Goal: Use online tool/utility: Utilize a website feature to perform a specific function

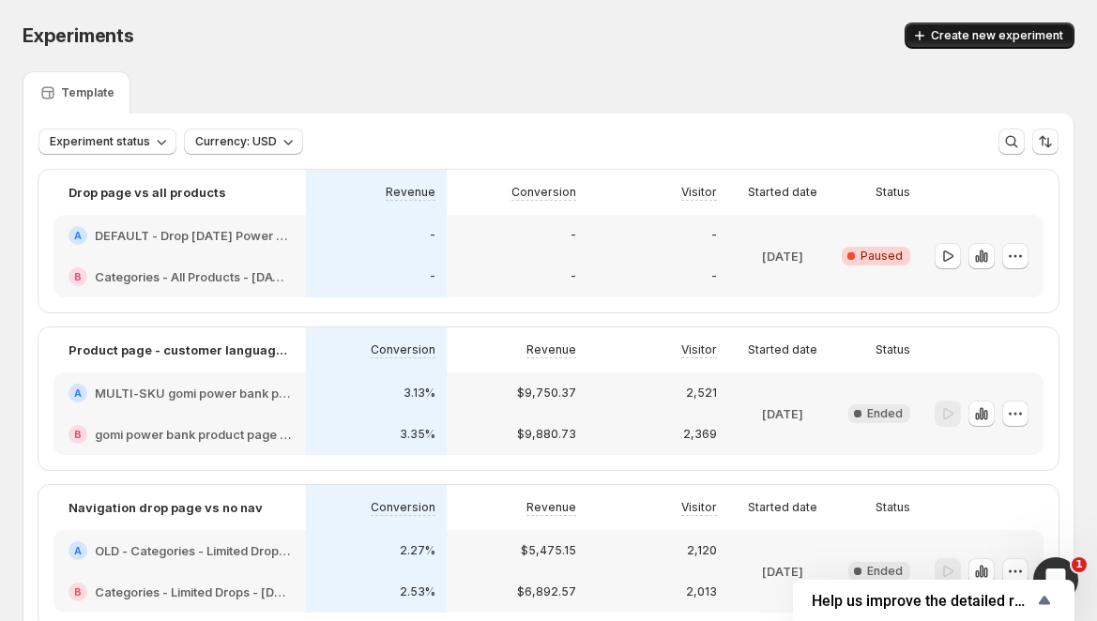
click at [956, 39] on span "Create new experiment" at bounding box center [997, 35] width 132 height 15
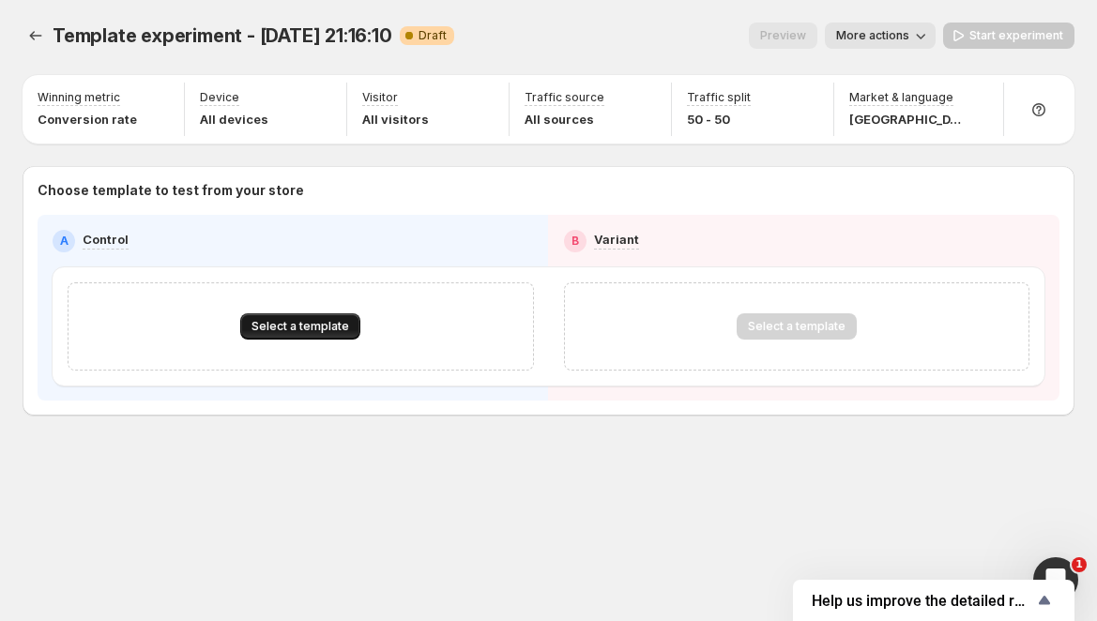
click at [338, 321] on span "Select a template" at bounding box center [301, 326] width 98 height 15
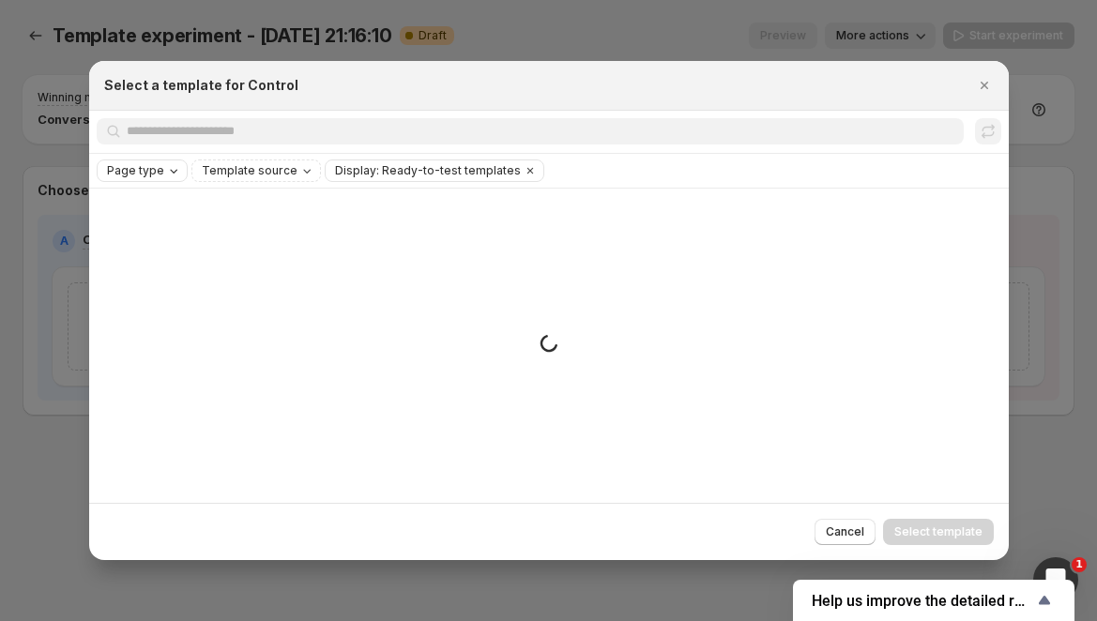
click at [170, 174] on icon "Page type" at bounding box center [173, 170] width 15 height 15
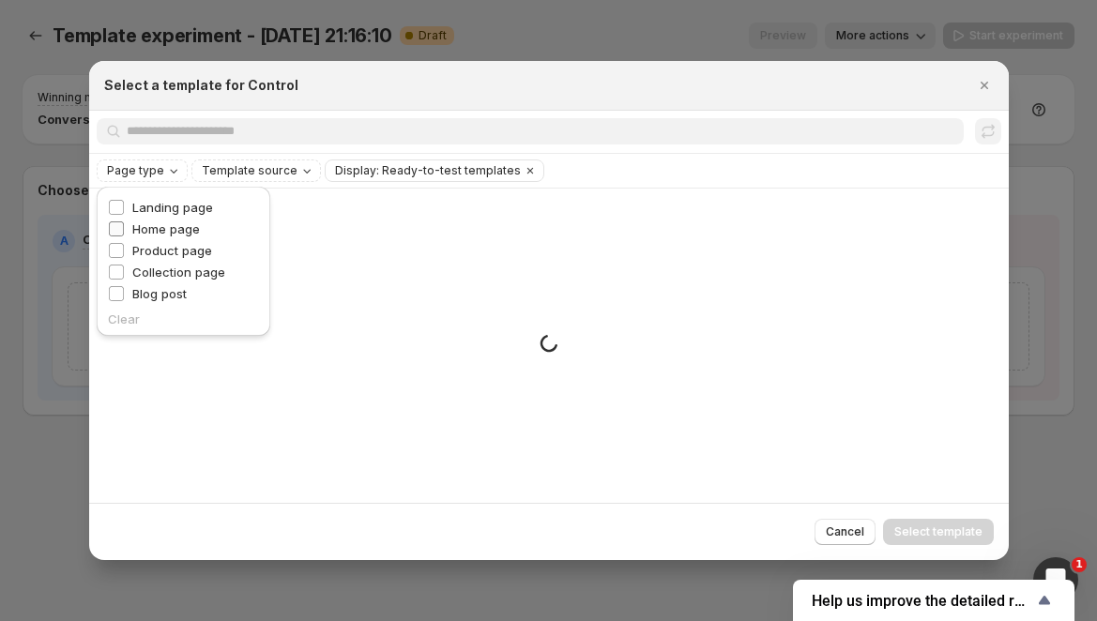
click at [172, 224] on span "Home page" at bounding box center [166, 229] width 68 height 15
click at [367, 118] on div "Searching all templates" at bounding box center [549, 131] width 905 height 27
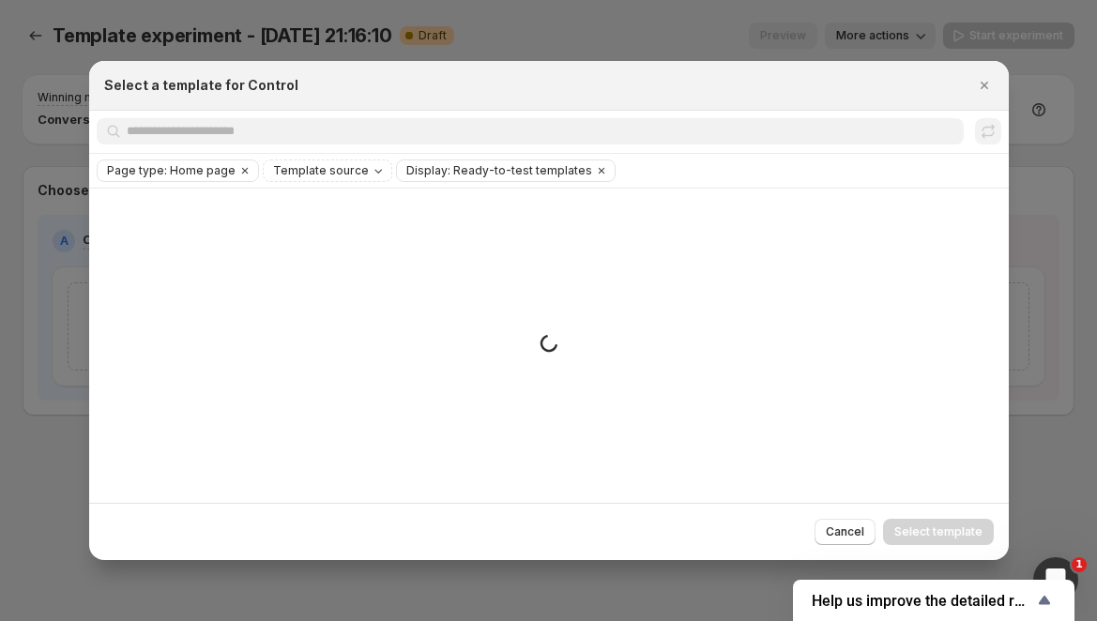
click at [444, 97] on div "Select a template for Control" at bounding box center [549, 86] width 920 height 50
click at [405, 72] on div "Select a template for Control" at bounding box center [549, 86] width 920 height 50
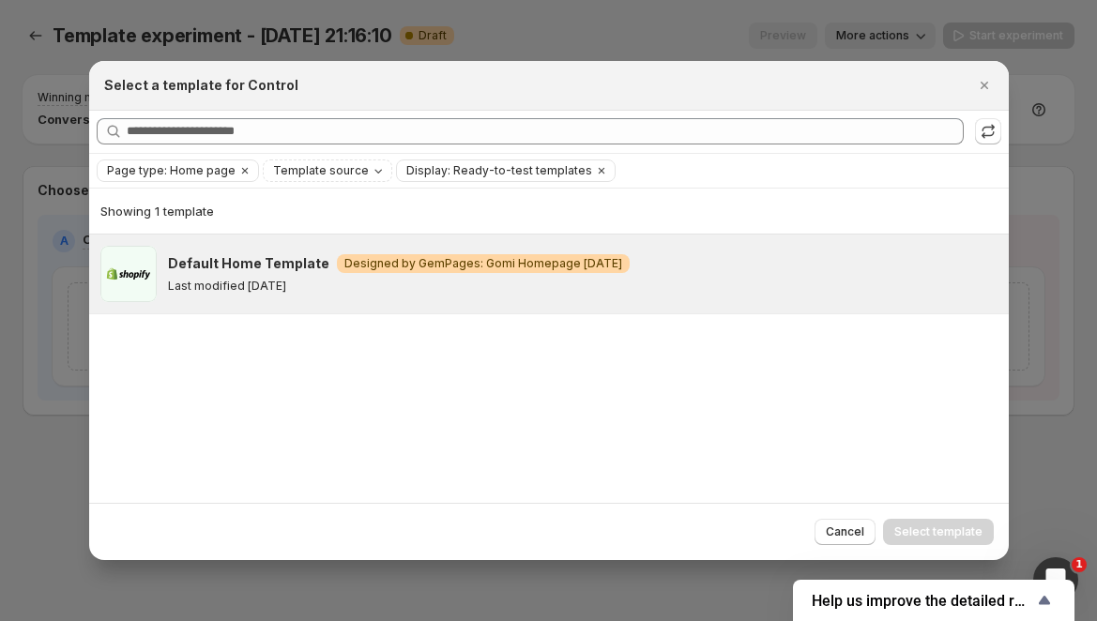
click at [259, 282] on p "Last modified [DATE]" at bounding box center [227, 286] width 118 height 15
click at [917, 533] on span "Select template" at bounding box center [939, 532] width 88 height 15
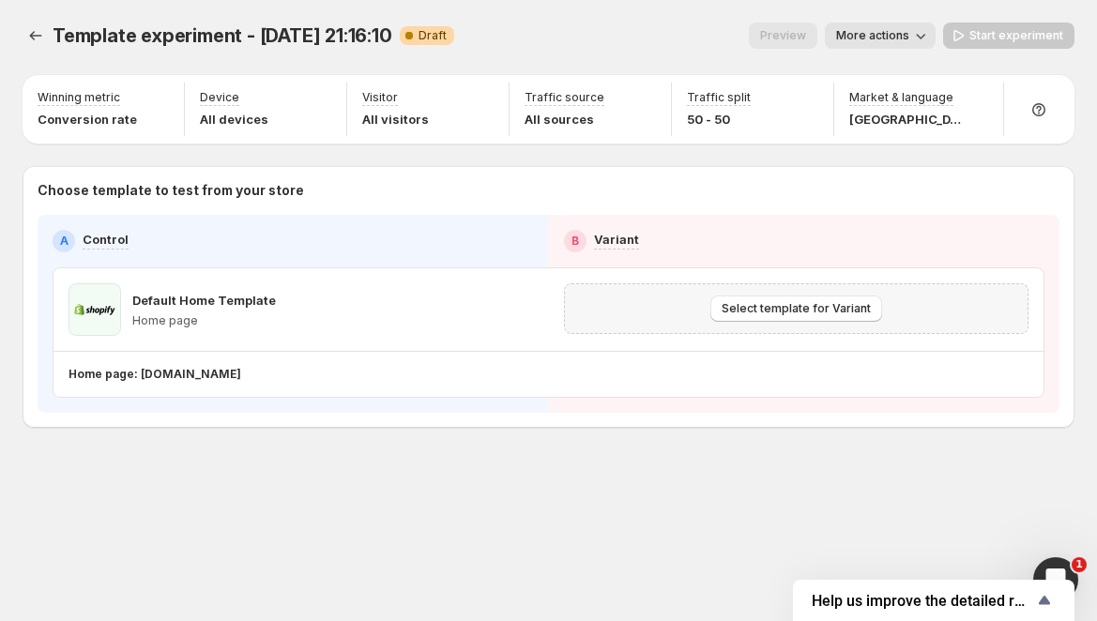
click at [697, 312] on div "Select template for Variant" at bounding box center [796, 309] width 441 height 26
click at [734, 308] on span "Select template for Variant" at bounding box center [796, 308] width 149 height 15
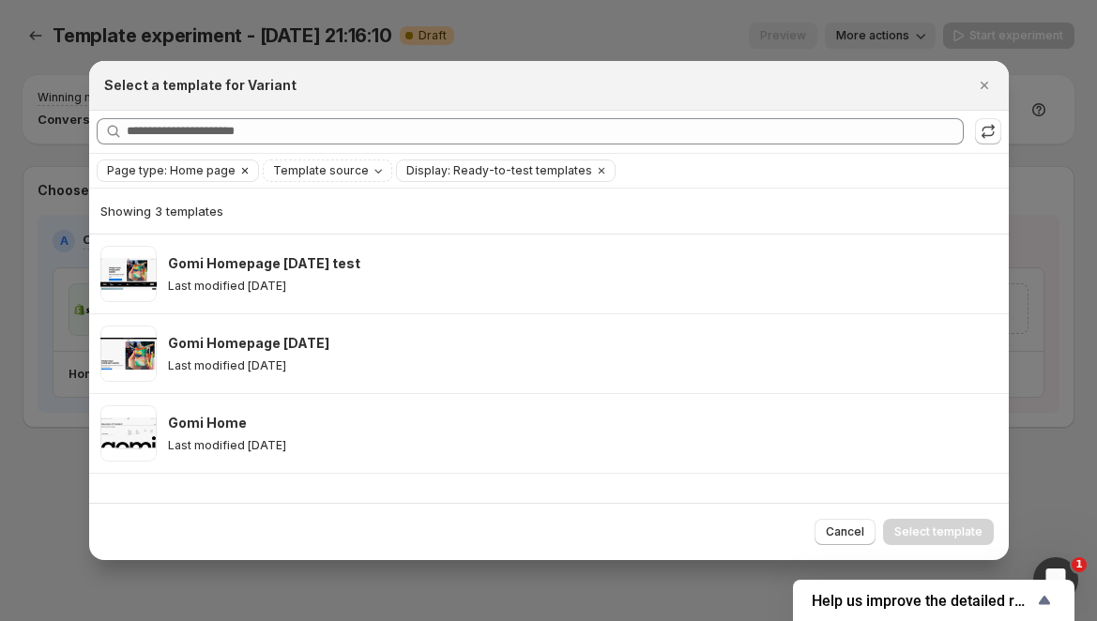
click at [240, 170] on icon "Clear" at bounding box center [244, 170] width 15 height 15
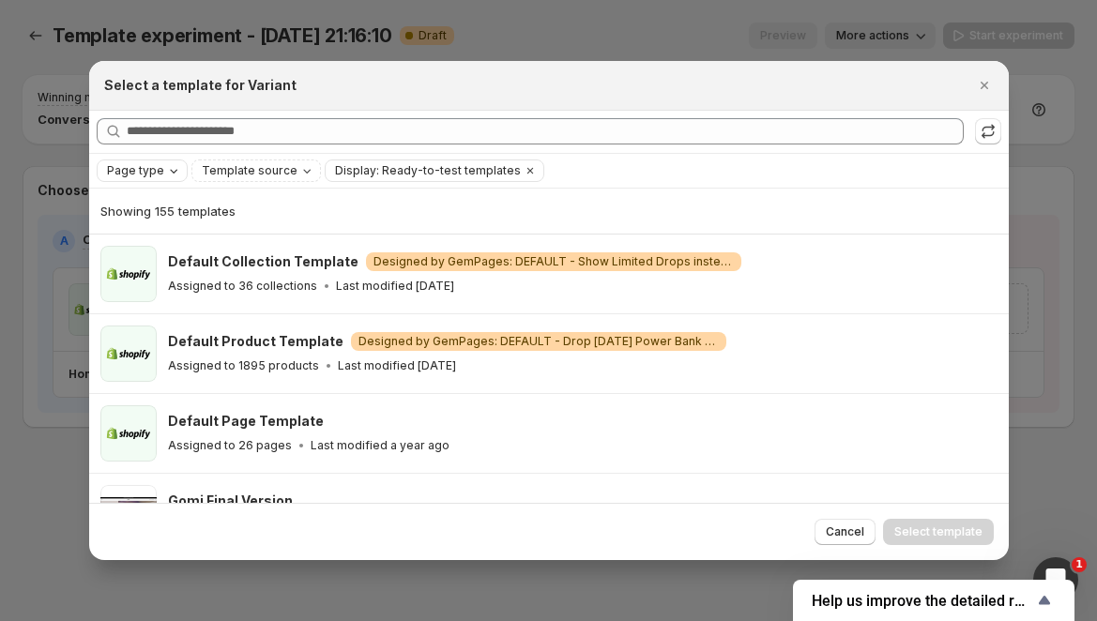
click at [174, 175] on icon "Page type" at bounding box center [173, 170] width 15 height 15
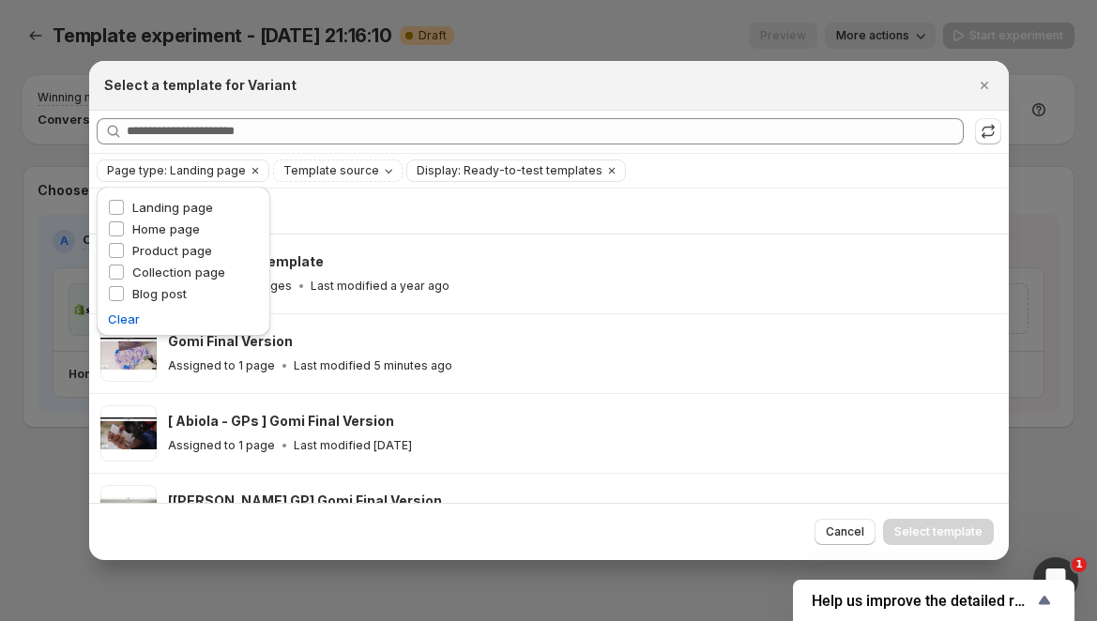
click at [404, 99] on div "Select a template for Variant" at bounding box center [549, 86] width 920 height 50
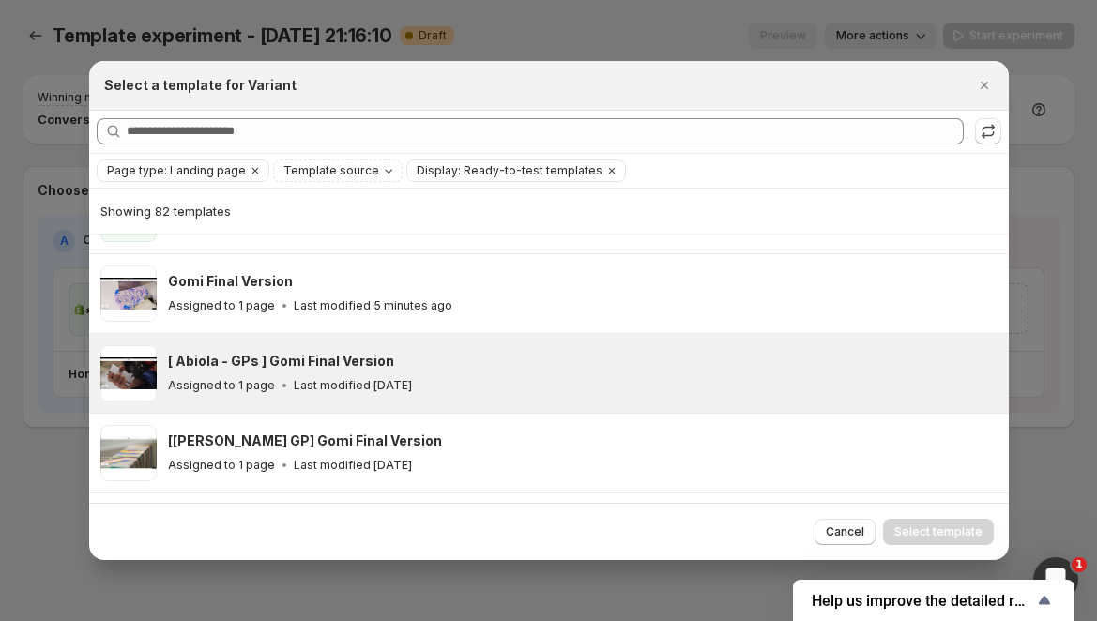
scroll to position [52, 0]
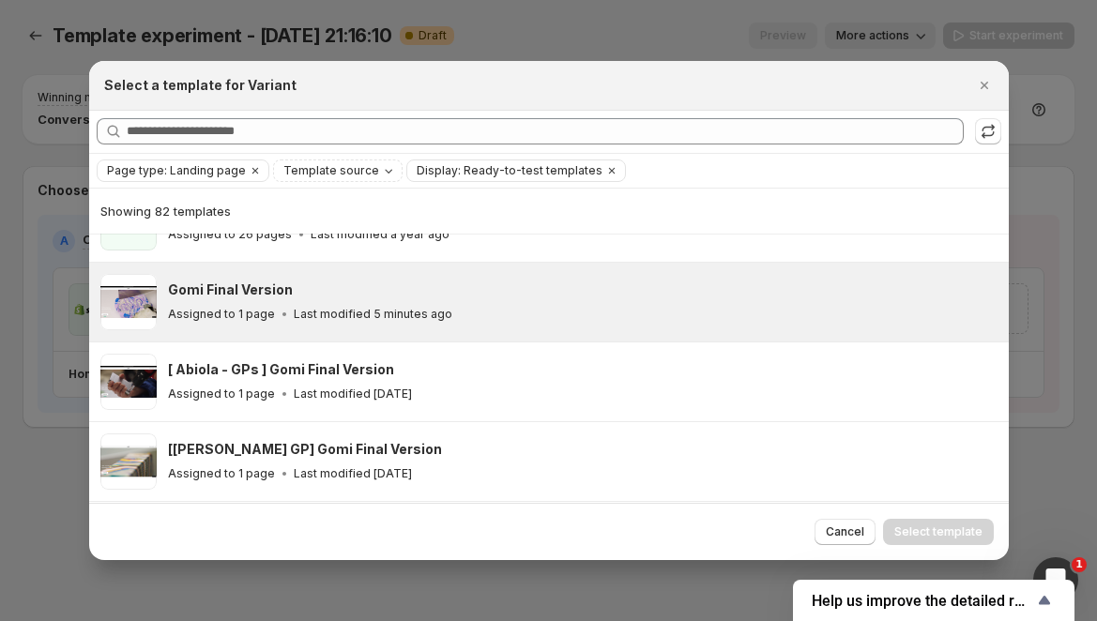
click at [371, 315] on p "Last modified 5 minutes ago" at bounding box center [373, 314] width 159 height 15
click at [917, 528] on span "Select template" at bounding box center [939, 532] width 88 height 15
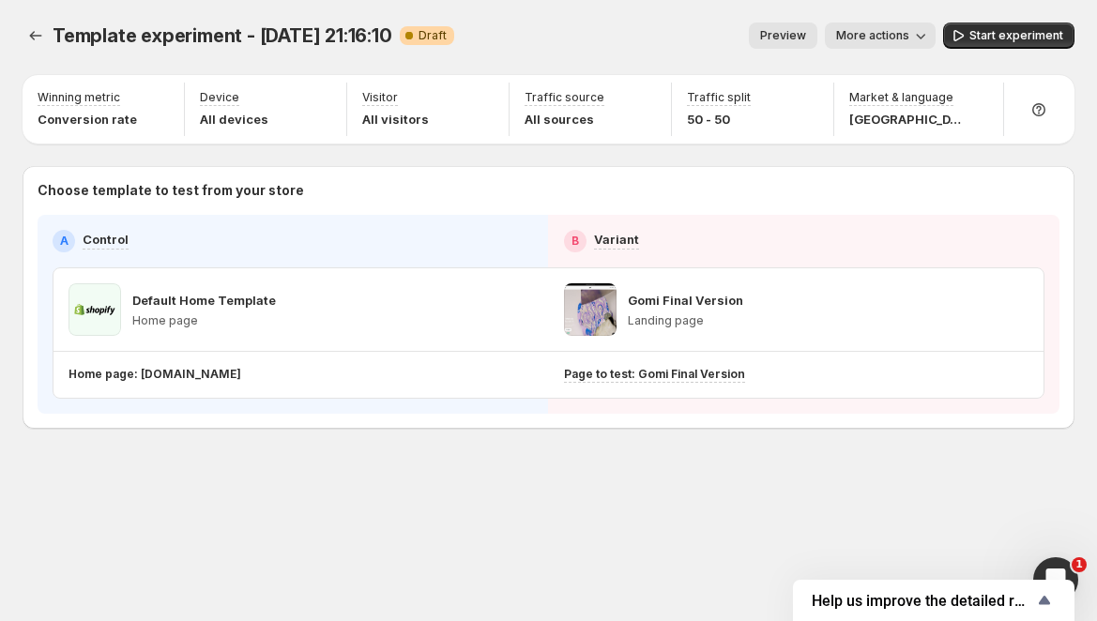
click at [502, 459] on div "Template experiment - [DATE] 21:16:10. This page is ready Template experiment -…" at bounding box center [548, 265] width 1097 height 530
click at [161, 100] on icon "button" at bounding box center [159, 99] width 19 height 19
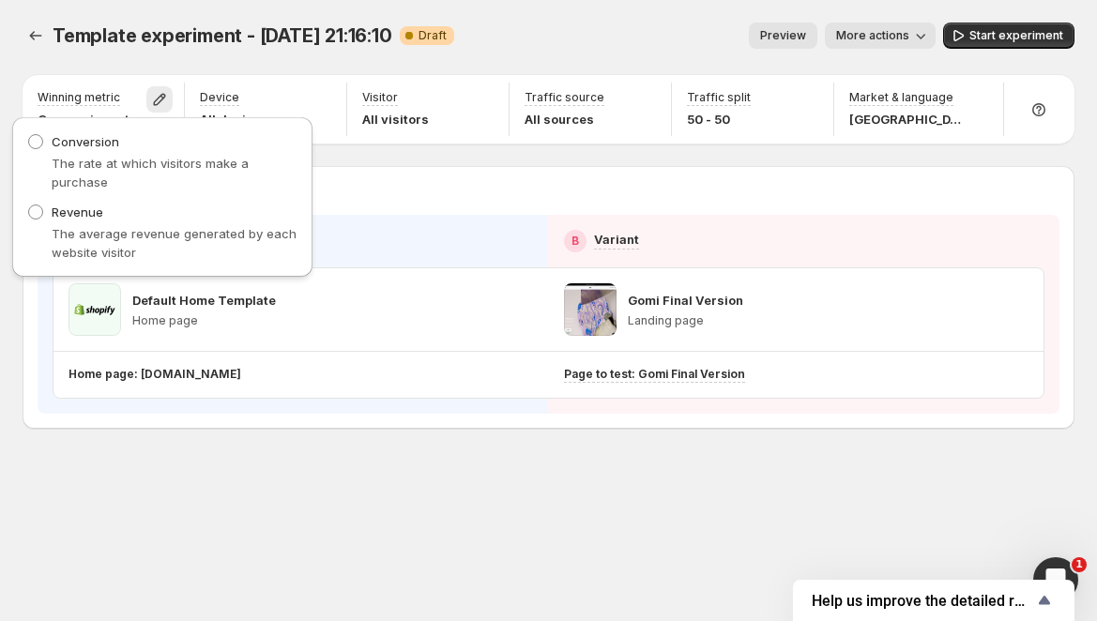
click at [161, 57] on div "Template experiment - [DATE] 21:16:10. This page is ready Template experiment -…" at bounding box center [549, 35] width 1052 height 71
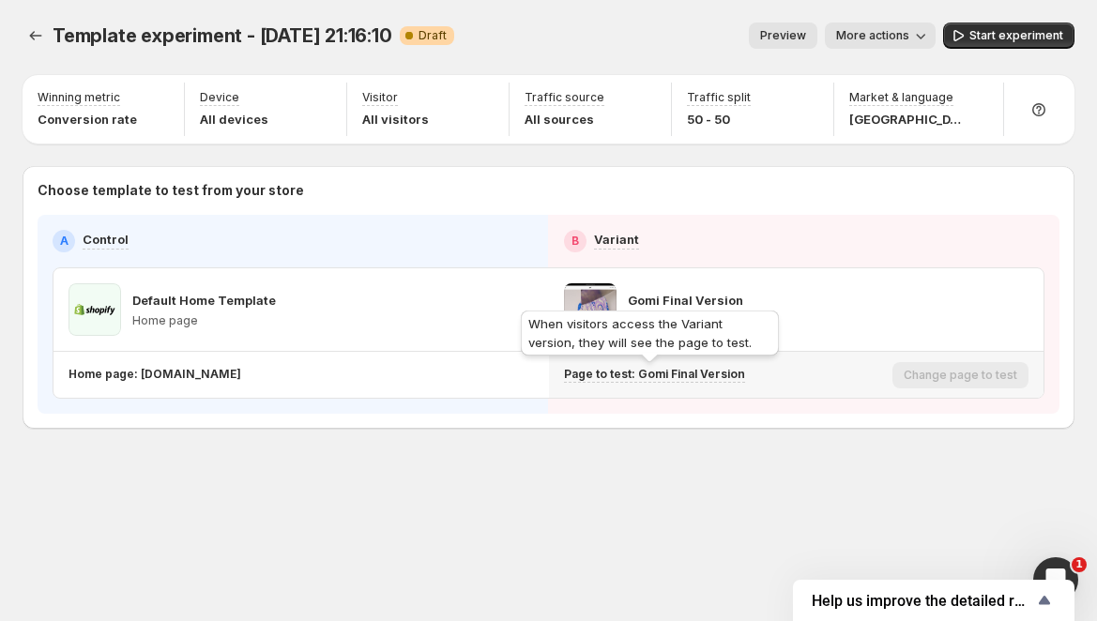
click at [650, 375] on p "Page to test: Gomi Final Version" at bounding box center [654, 374] width 181 height 15
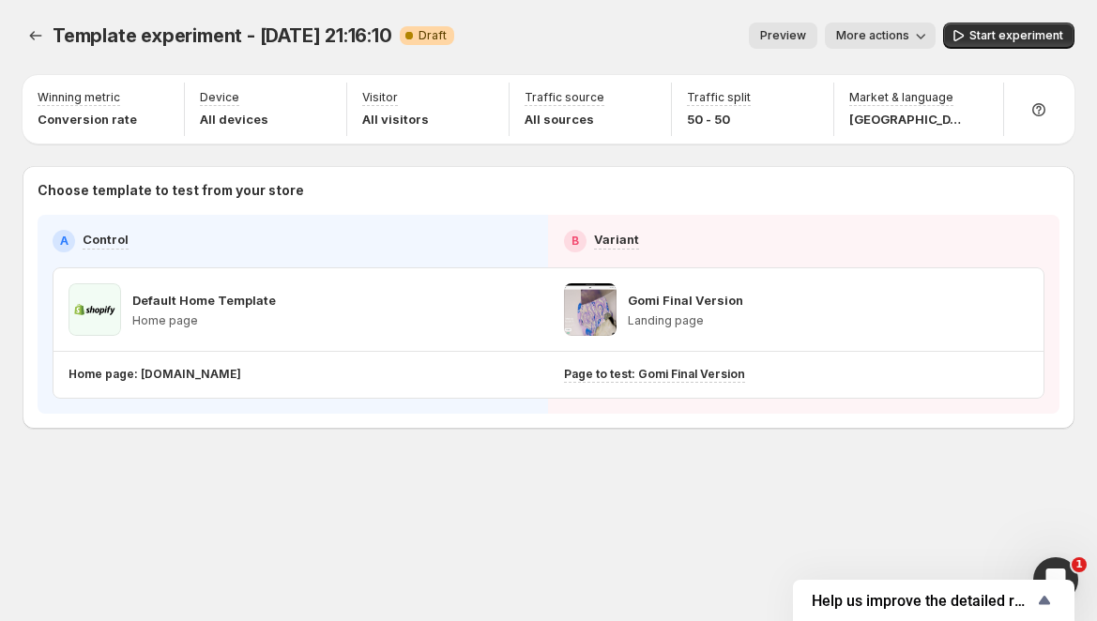
click at [761, 38] on button "Preview" at bounding box center [783, 36] width 69 height 26
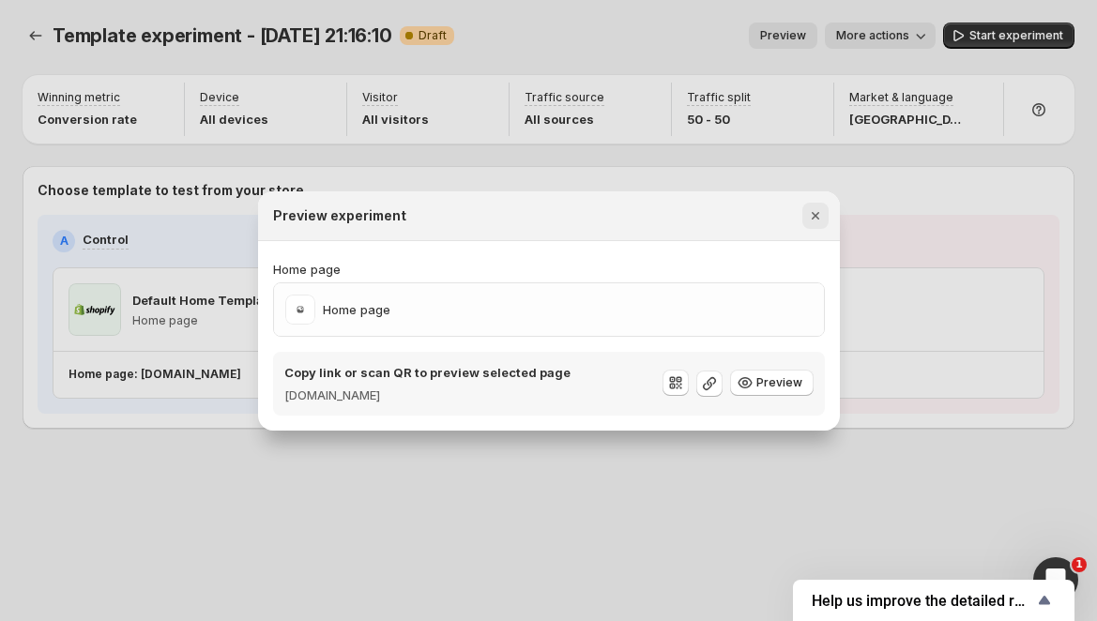
click at [814, 218] on icon "Close" at bounding box center [815, 215] width 19 height 19
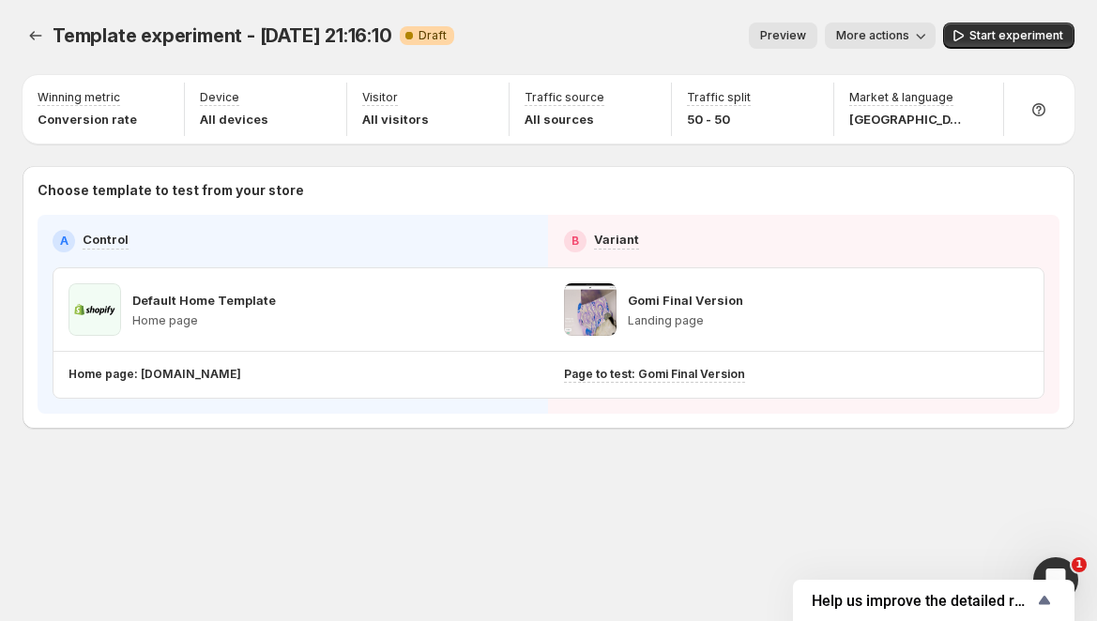
click at [898, 41] on span "More actions" at bounding box center [872, 35] width 73 height 15
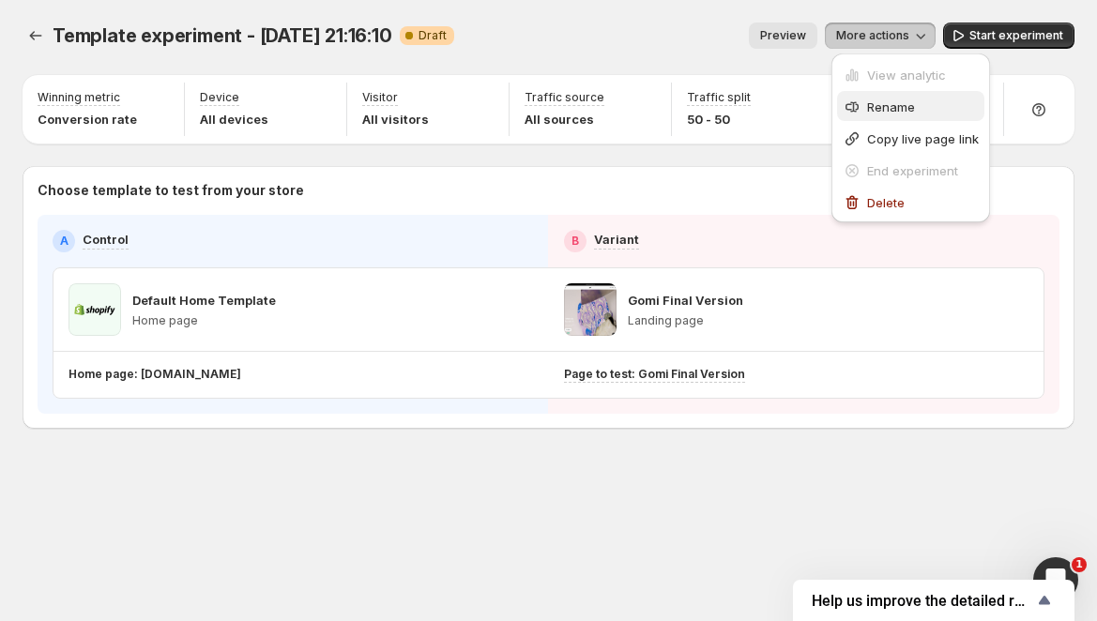
click at [895, 102] on span "Rename" at bounding box center [891, 106] width 48 height 15
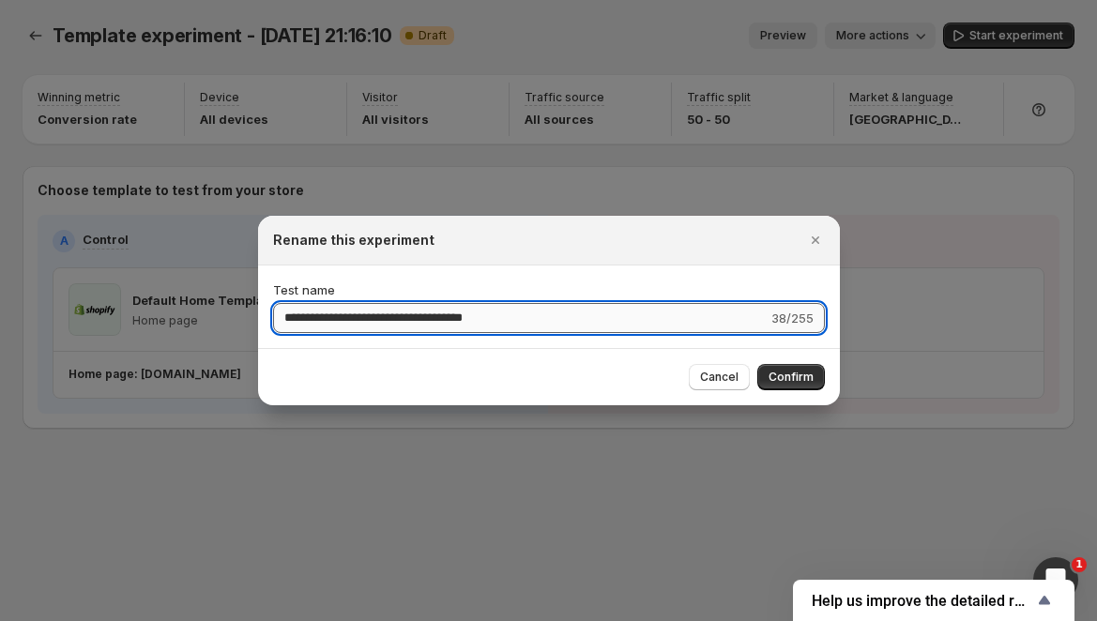
click at [415, 332] on input "**********" at bounding box center [520, 318] width 495 height 30
type input "**********"
click at [792, 370] on button "Confirm" at bounding box center [791, 377] width 68 height 26
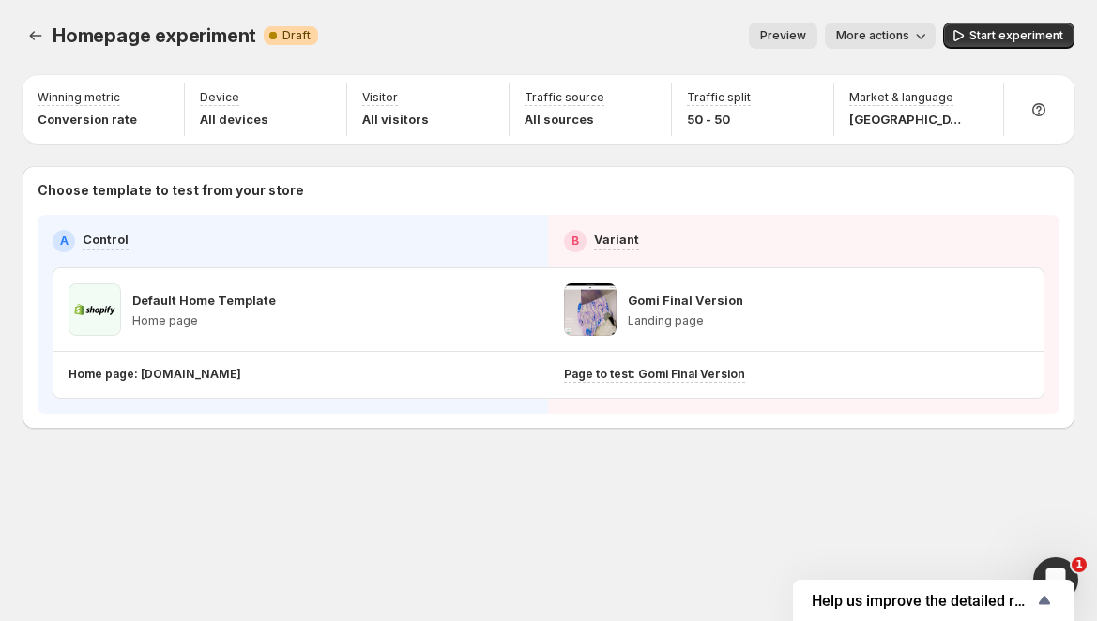
click at [915, 38] on icon "button" at bounding box center [920, 35] width 19 height 19
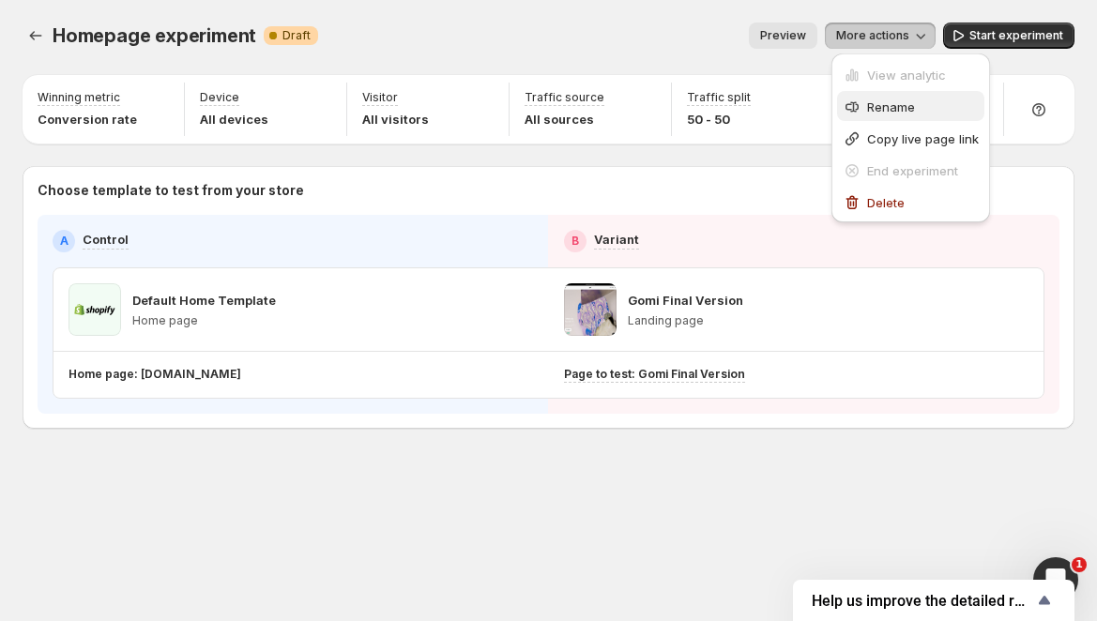
click at [907, 98] on span "Rename" at bounding box center [923, 107] width 112 height 19
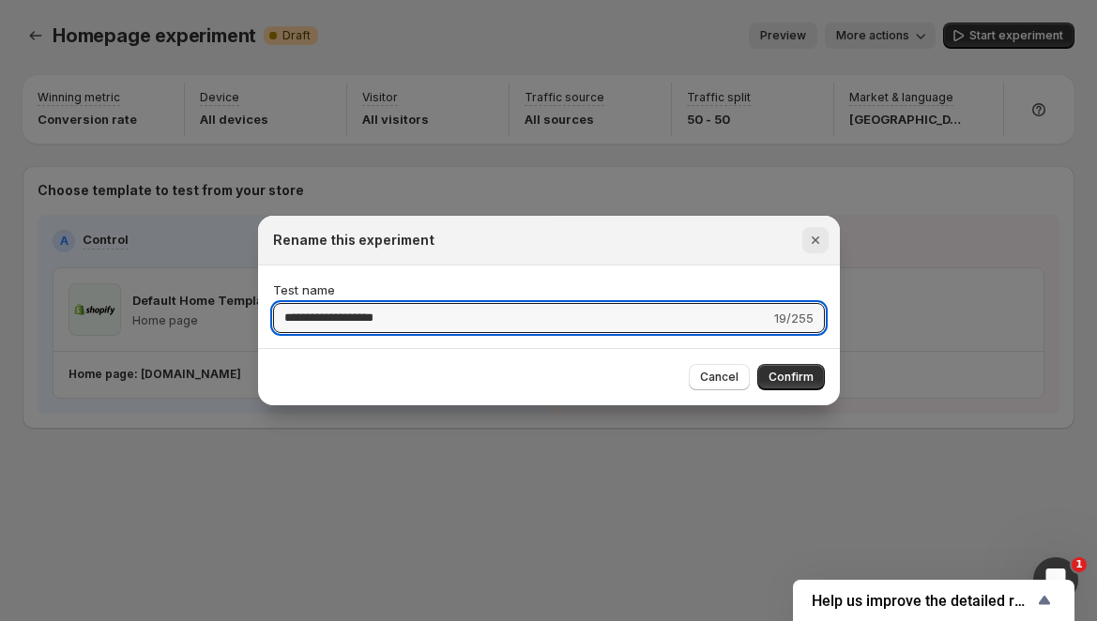
click at [809, 237] on icon "Close" at bounding box center [815, 240] width 19 height 19
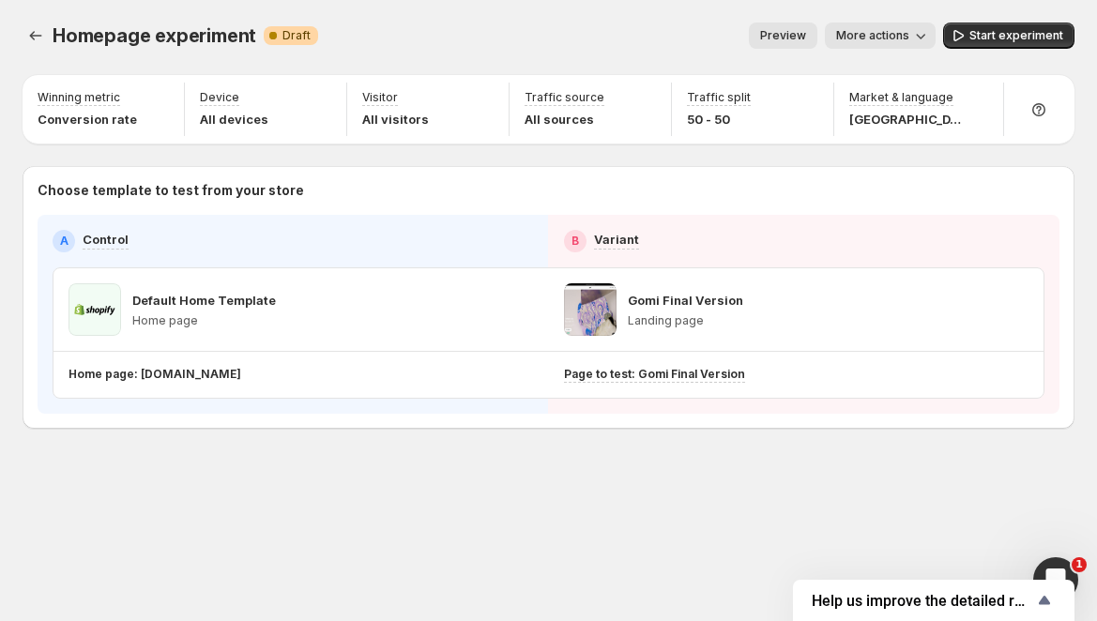
click at [798, 42] on span "Preview" at bounding box center [783, 35] width 46 height 15
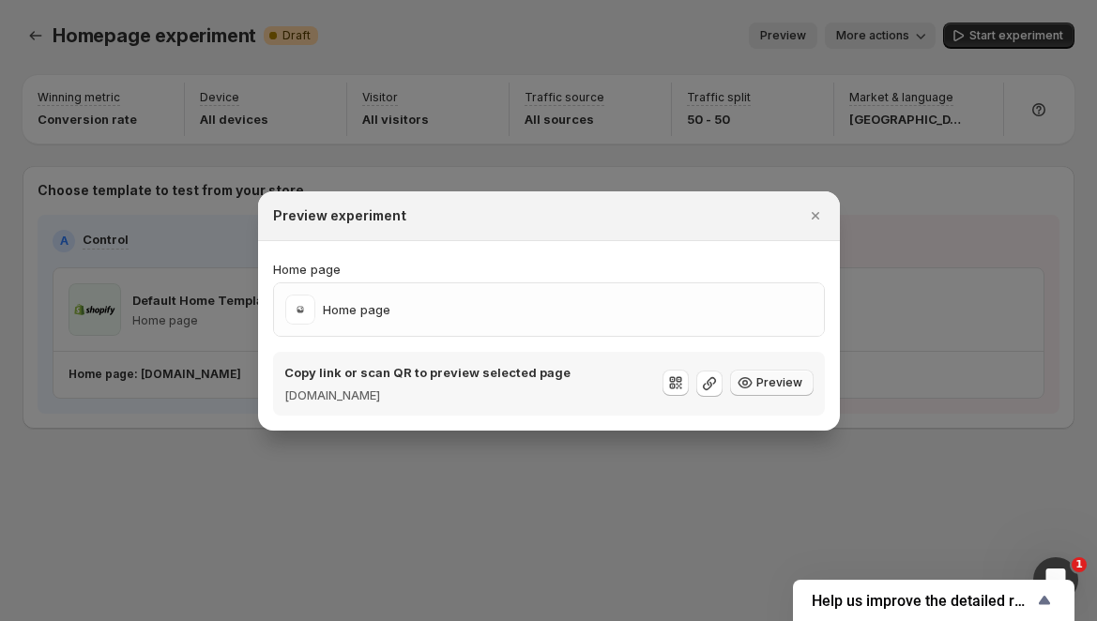
click at [758, 389] on span "Preview" at bounding box center [780, 382] width 46 height 15
click at [744, 386] on icon ":r6p:" at bounding box center [745, 383] width 19 height 19
click at [820, 215] on icon "Close" at bounding box center [815, 215] width 19 height 19
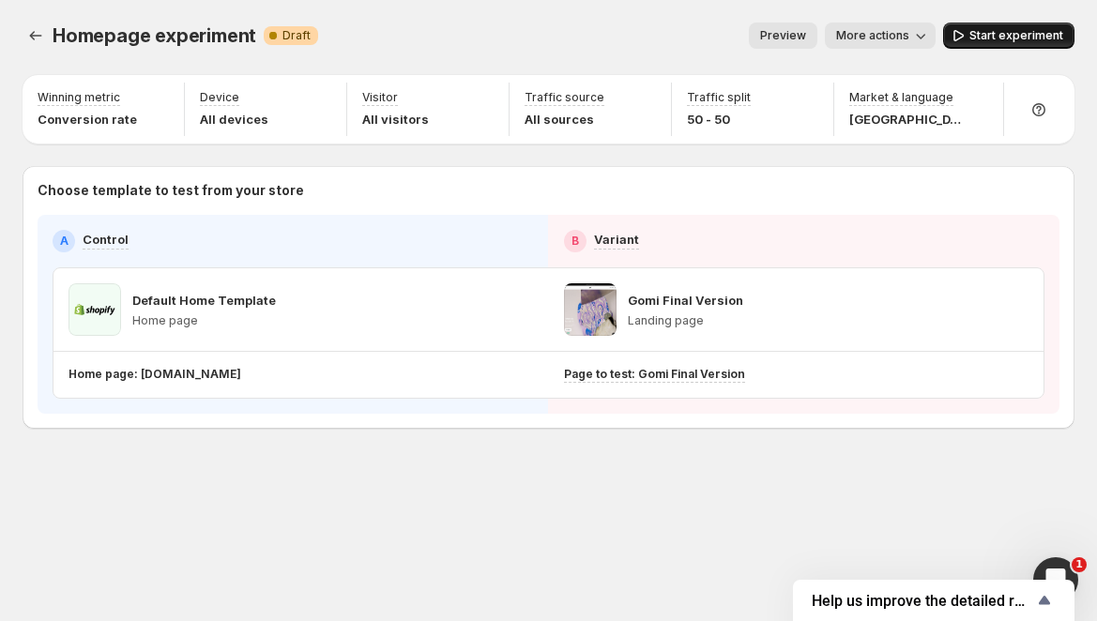
click at [1015, 42] on span "Start experiment" at bounding box center [1017, 35] width 94 height 15
click at [557, 44] on div "Preview More actions" at bounding box center [628, 36] width 599 height 26
